Goal: Transaction & Acquisition: Purchase product/service

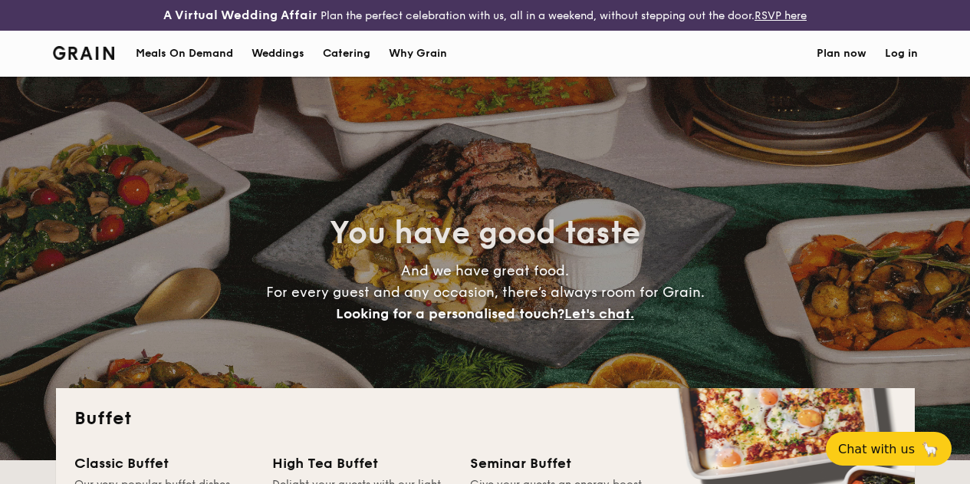
select select
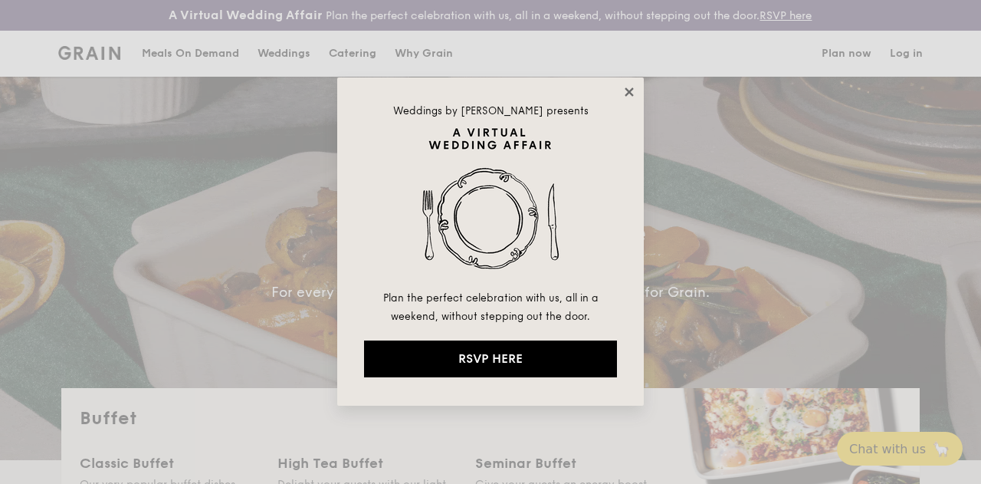
click at [632, 92] on icon at bounding box center [630, 92] width 14 height 14
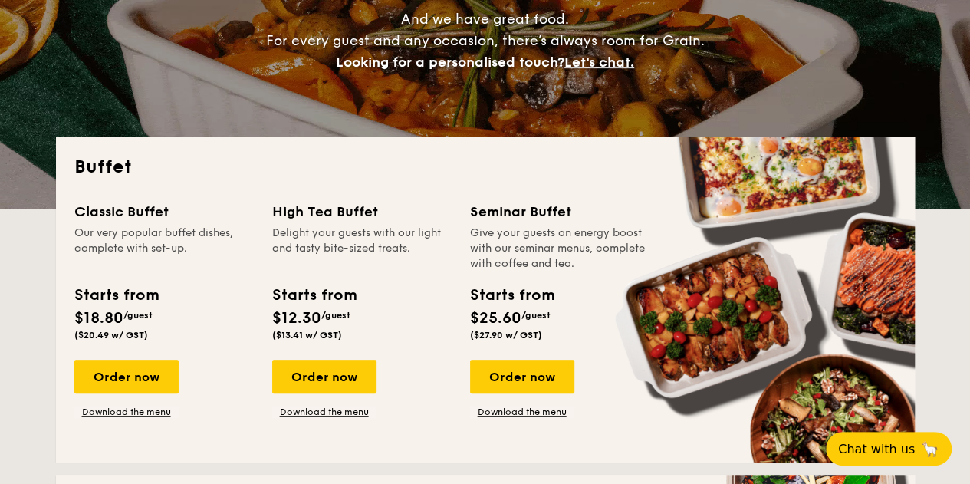
scroll to position [307, 0]
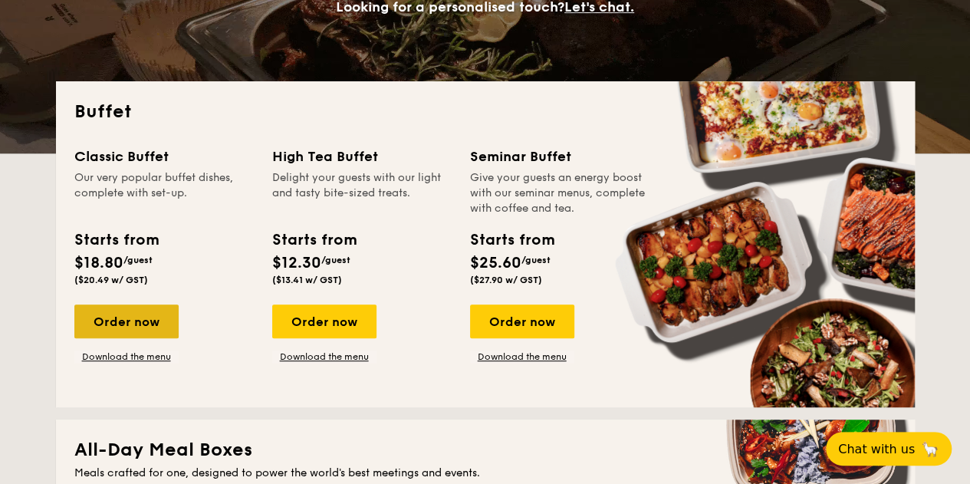
click at [138, 335] on div "Order now" at bounding box center [126, 321] width 104 height 34
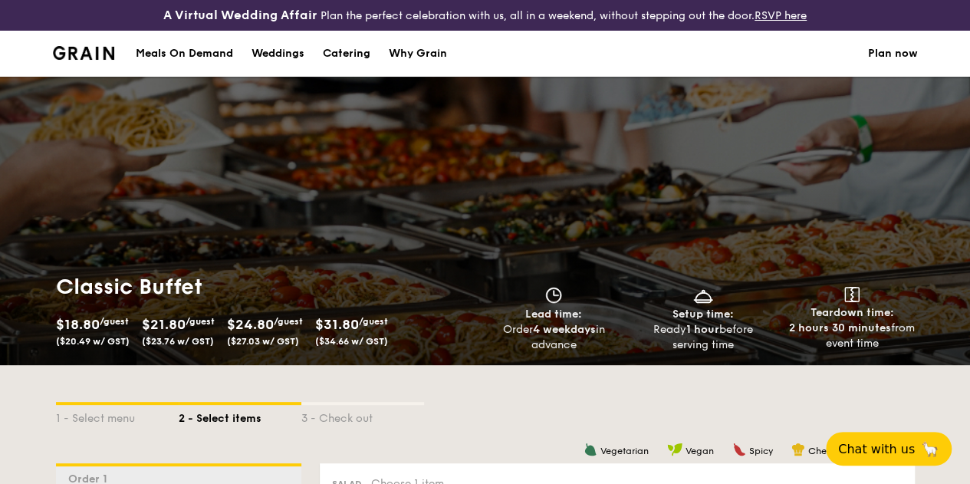
select select
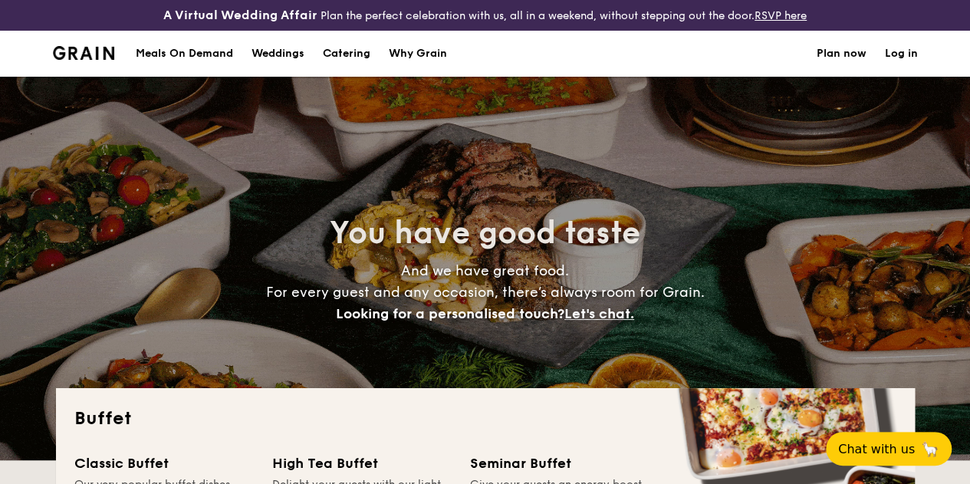
scroll to position [350, 0]
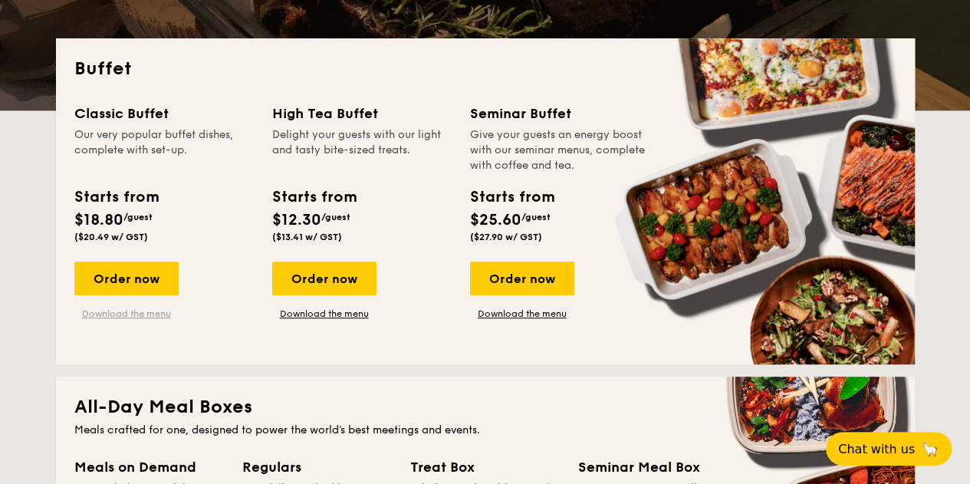
click at [151, 320] on link "Download the menu" at bounding box center [126, 313] width 104 height 12
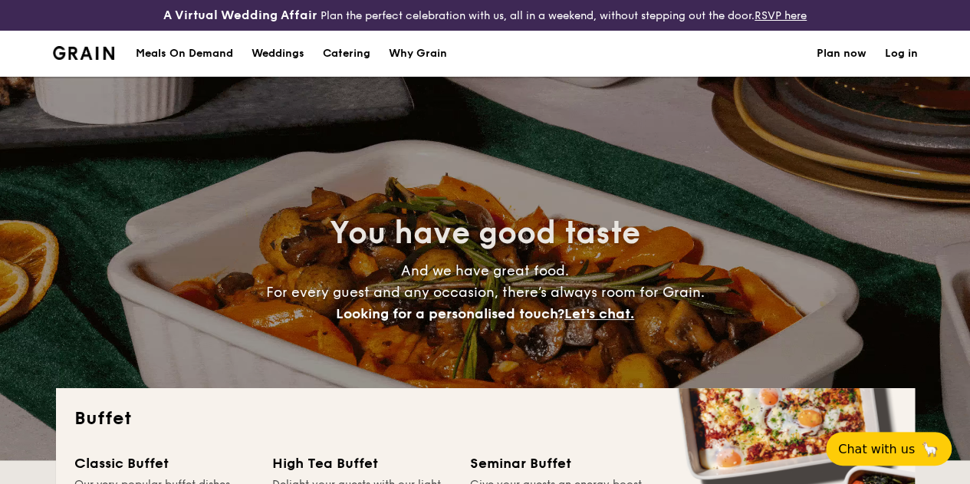
scroll to position [230, 0]
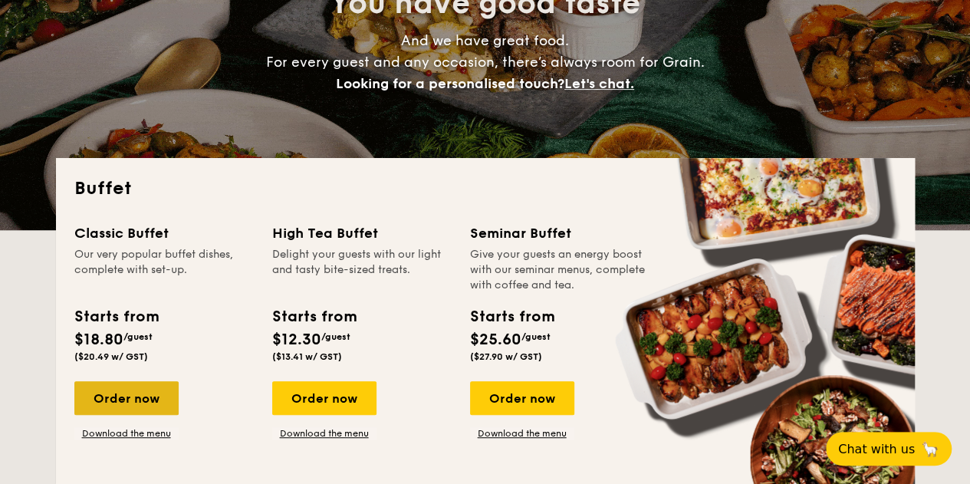
click at [136, 402] on div "Order now" at bounding box center [126, 398] width 104 height 34
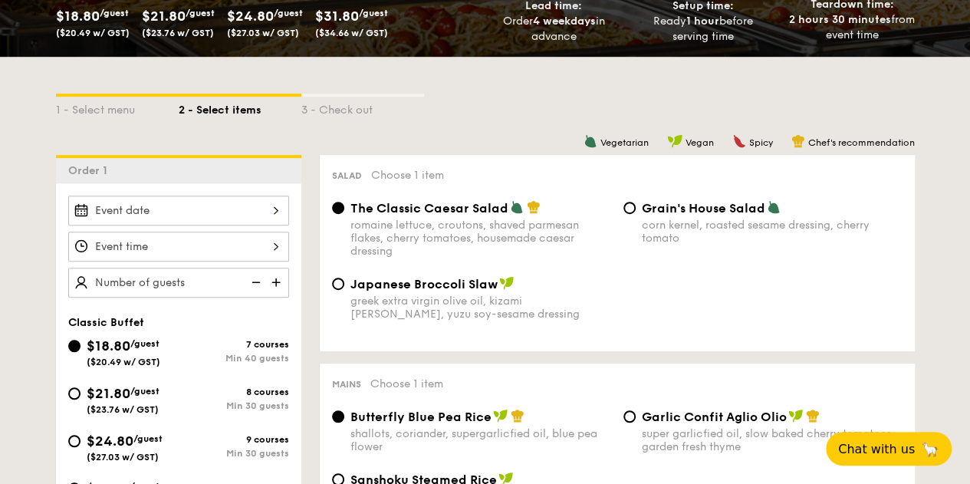
scroll to position [383, 0]
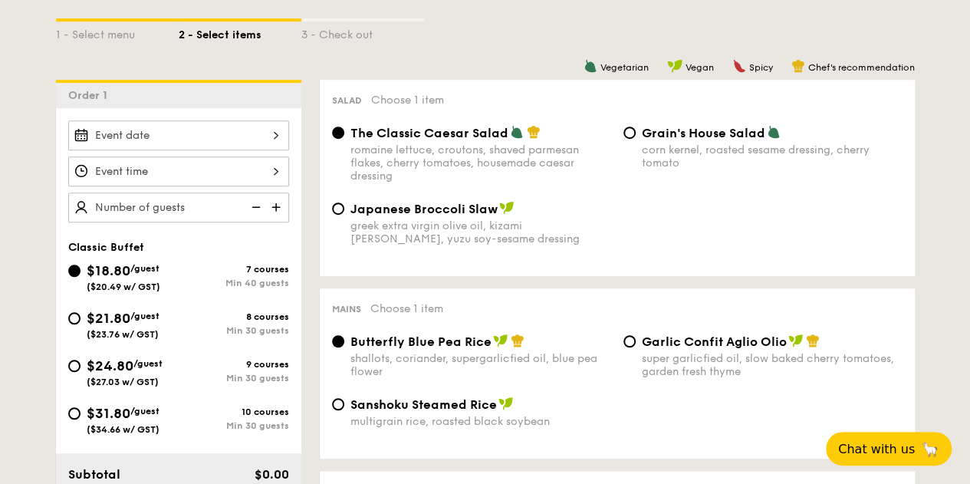
click at [247, 150] on div at bounding box center [178, 135] width 221 height 30
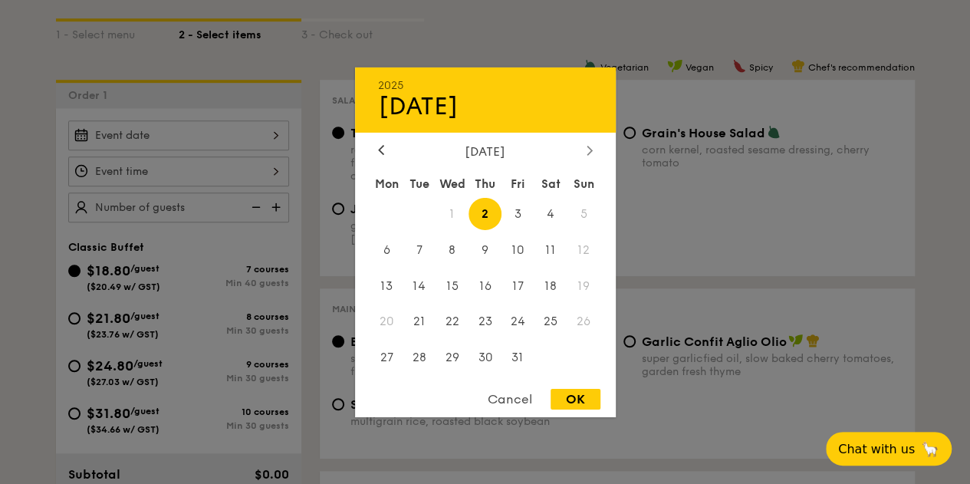
click at [589, 145] on icon at bounding box center [590, 150] width 6 height 10
click at [580, 286] on span "16" at bounding box center [583, 285] width 33 height 33
click at [274, 185] on div at bounding box center [485, 242] width 970 height 484
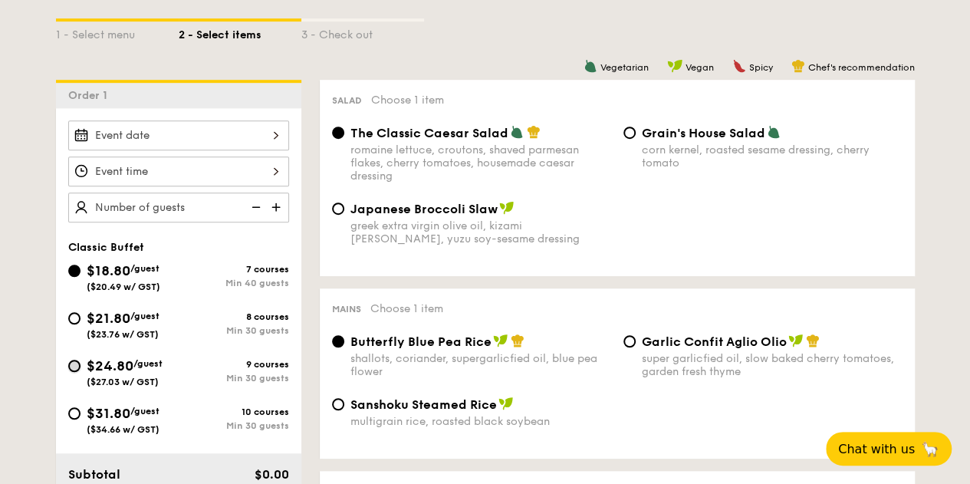
click at [75, 372] on input "$24.80 /guest ($27.03 w/ GST) 9 courses Min 30 guests" at bounding box center [74, 366] width 12 height 12
radio input "true"
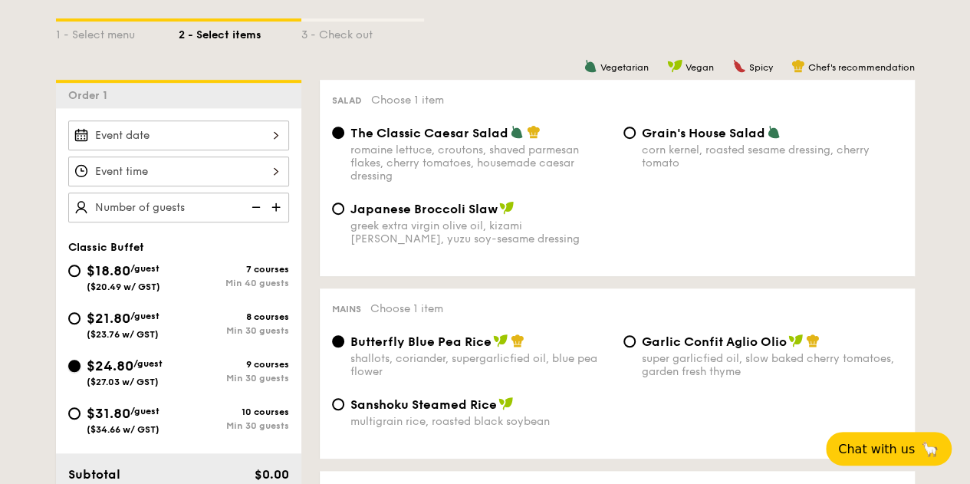
radio input "true"
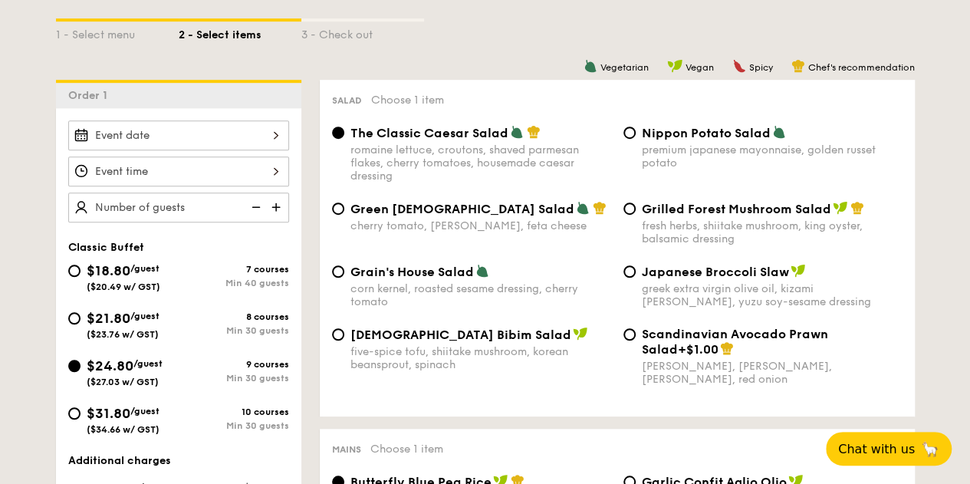
click at [276, 150] on div at bounding box center [178, 135] width 221 height 30
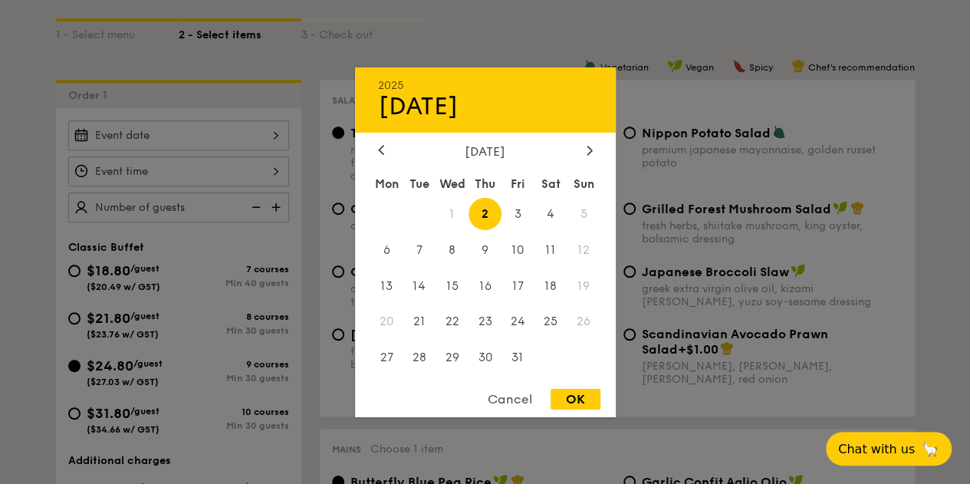
click at [587, 269] on span "19" at bounding box center [583, 285] width 33 height 33
